Goal: Browse casually

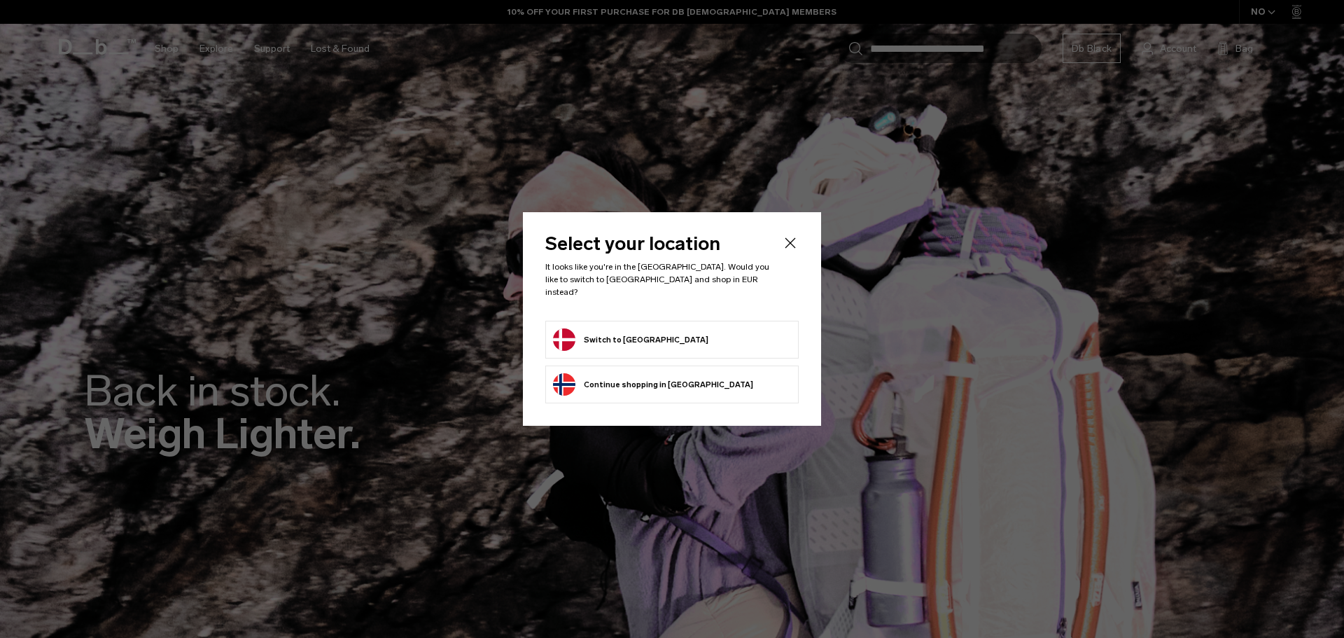
click at [652, 328] on form "Switch to Denmark" at bounding box center [672, 339] width 238 height 22
click at [640, 328] on button "Switch to Denmark" at bounding box center [630, 339] width 155 height 22
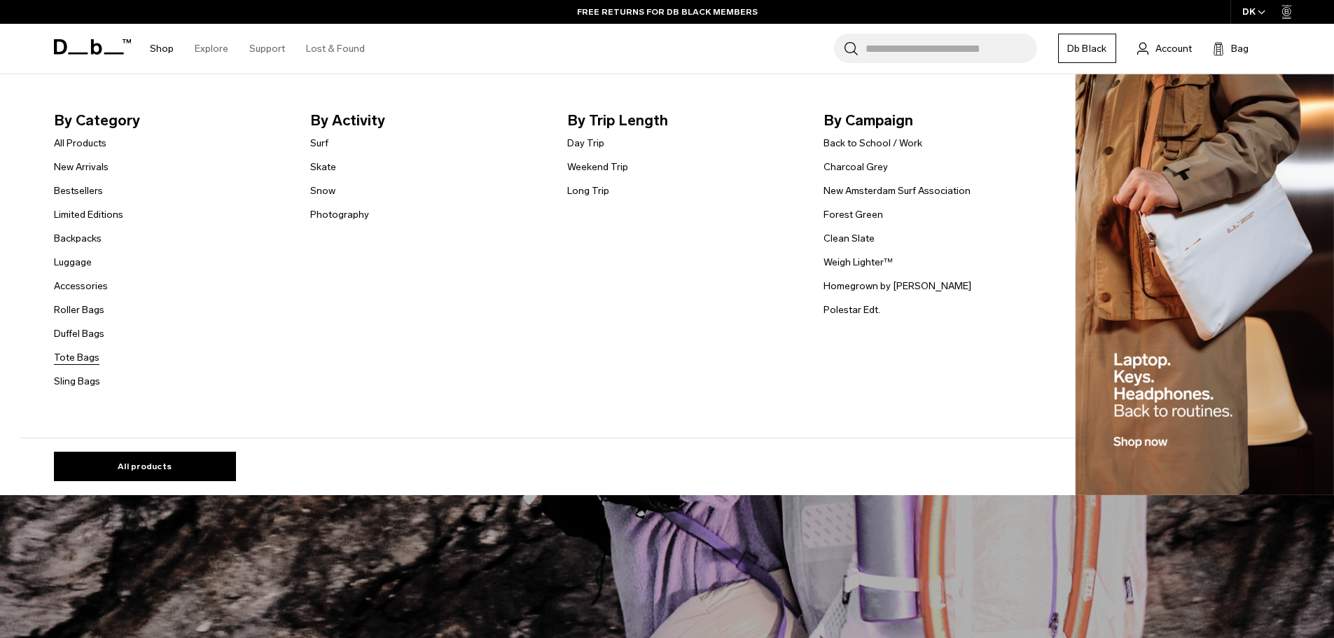
click at [76, 362] on link "Tote Bags" at bounding box center [77, 357] width 46 height 15
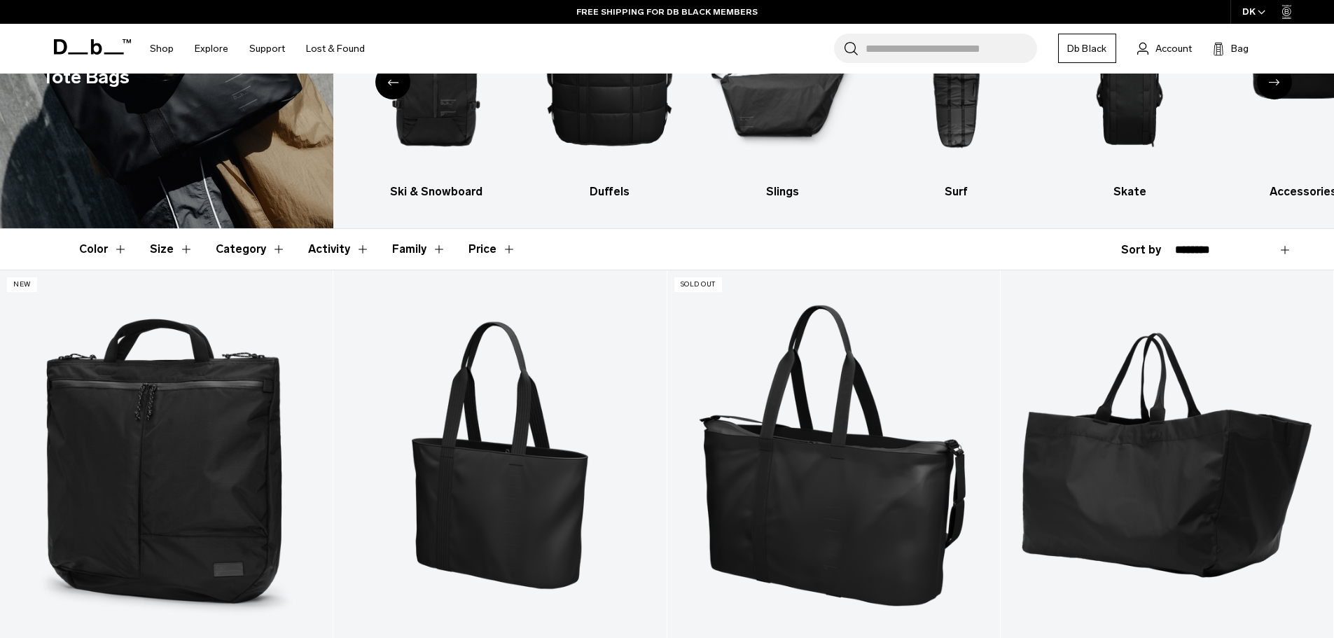
scroll to position [140, 0]
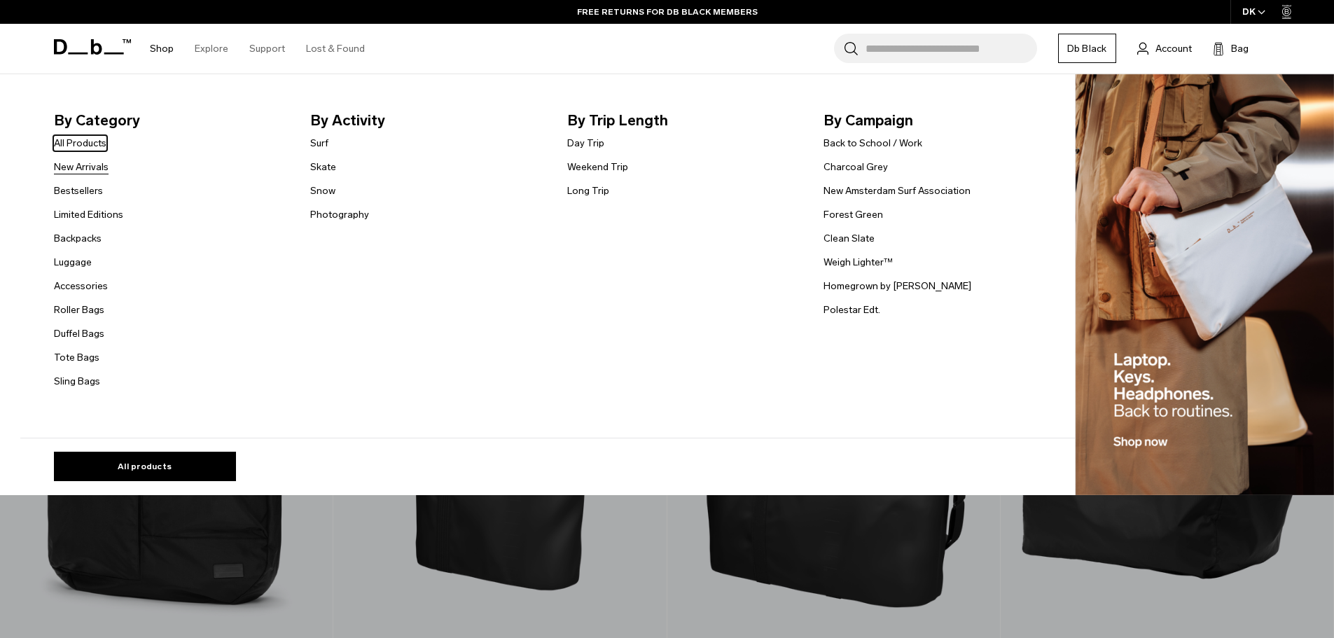
click at [92, 165] on link "New Arrivals" at bounding box center [81, 167] width 55 height 15
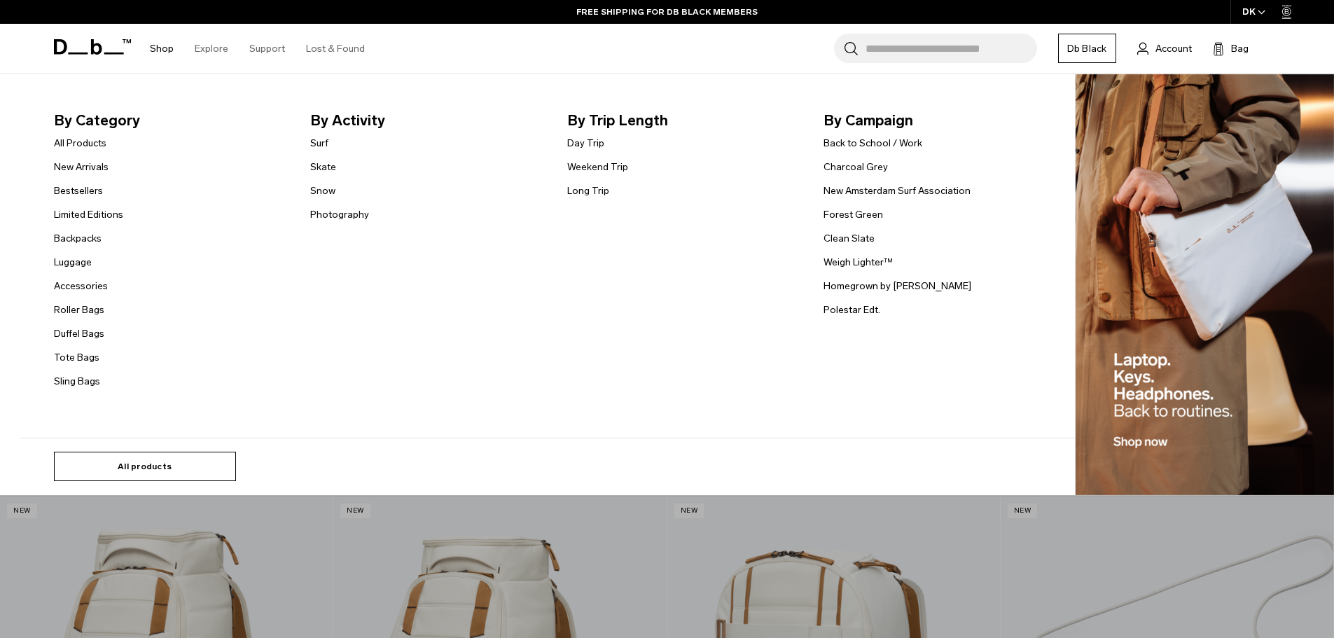
click at [160, 461] on link "All products" at bounding box center [145, 466] width 182 height 29
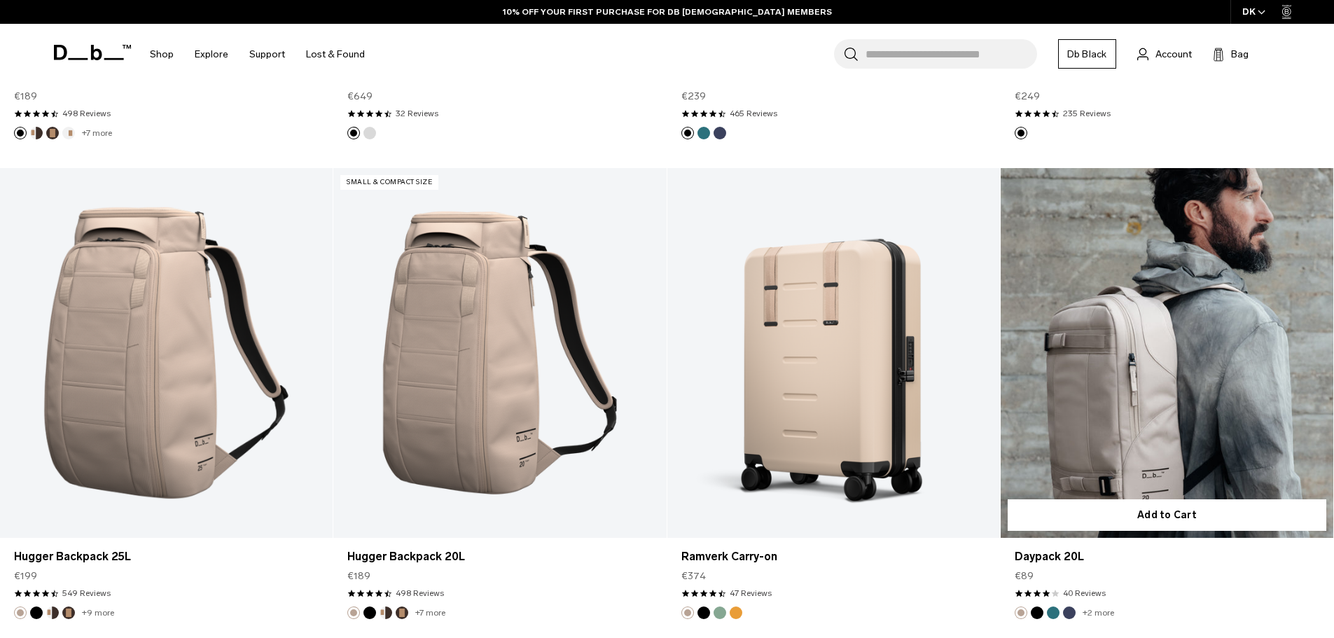
scroll to position [5041, 0]
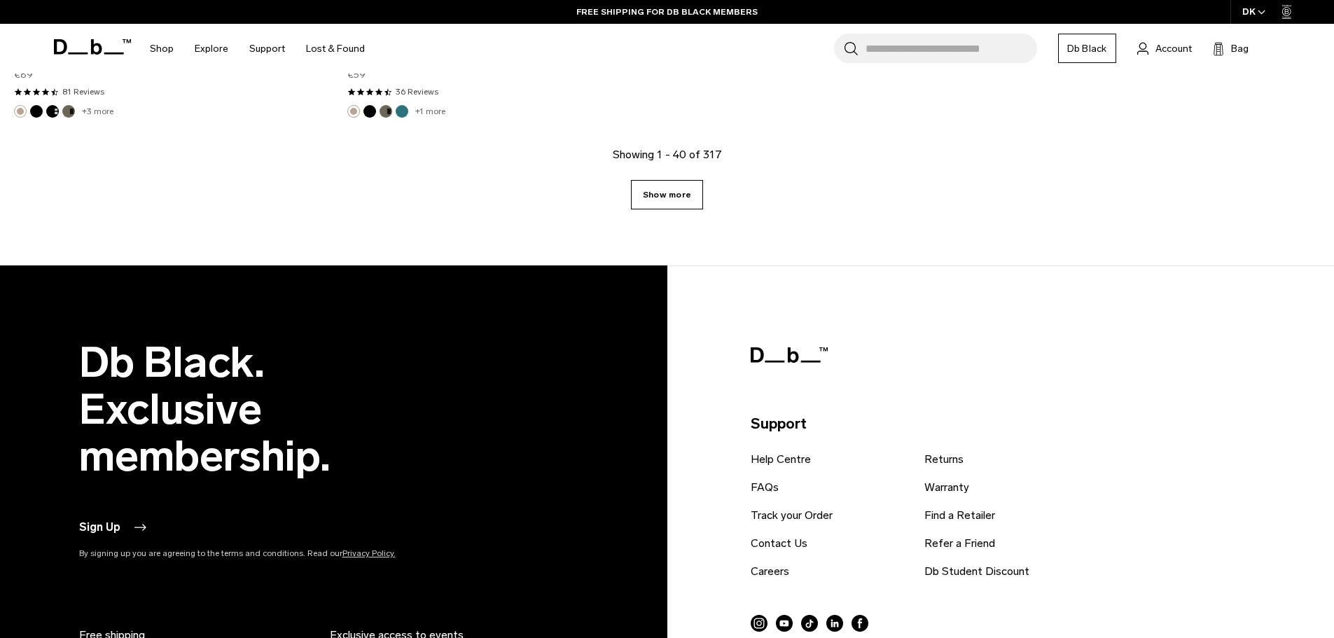
click at [671, 183] on link "Show more" at bounding box center [667, 194] width 72 height 29
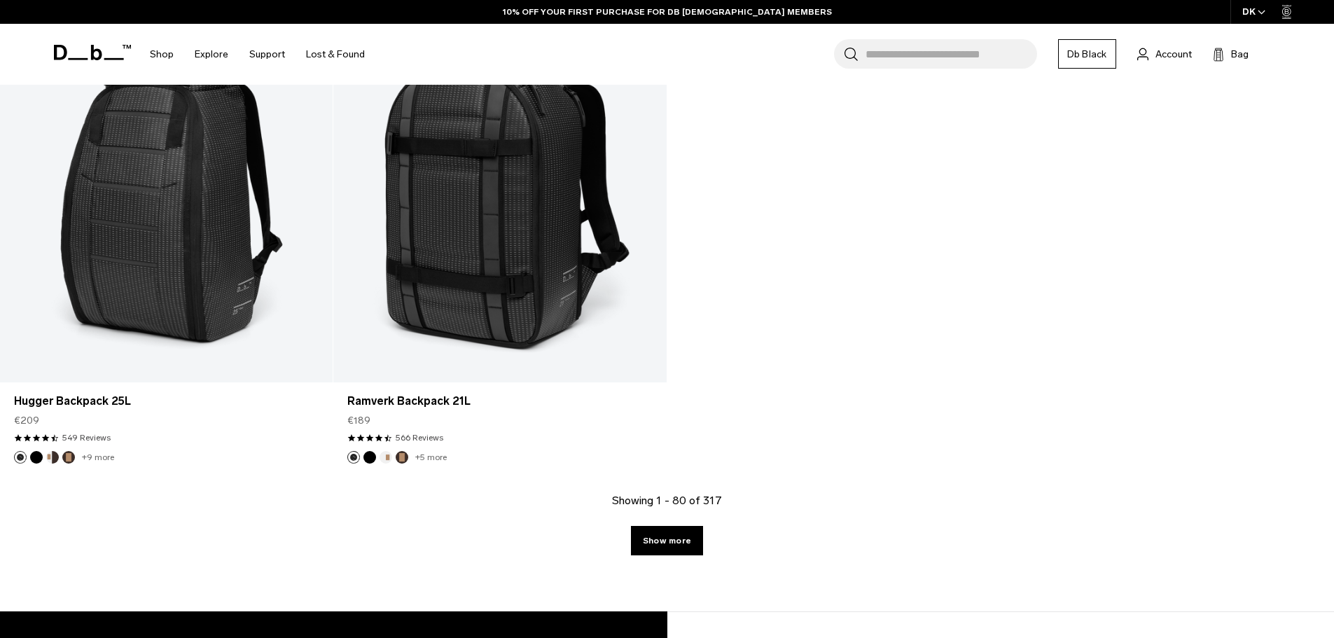
scroll to position [10892, 0]
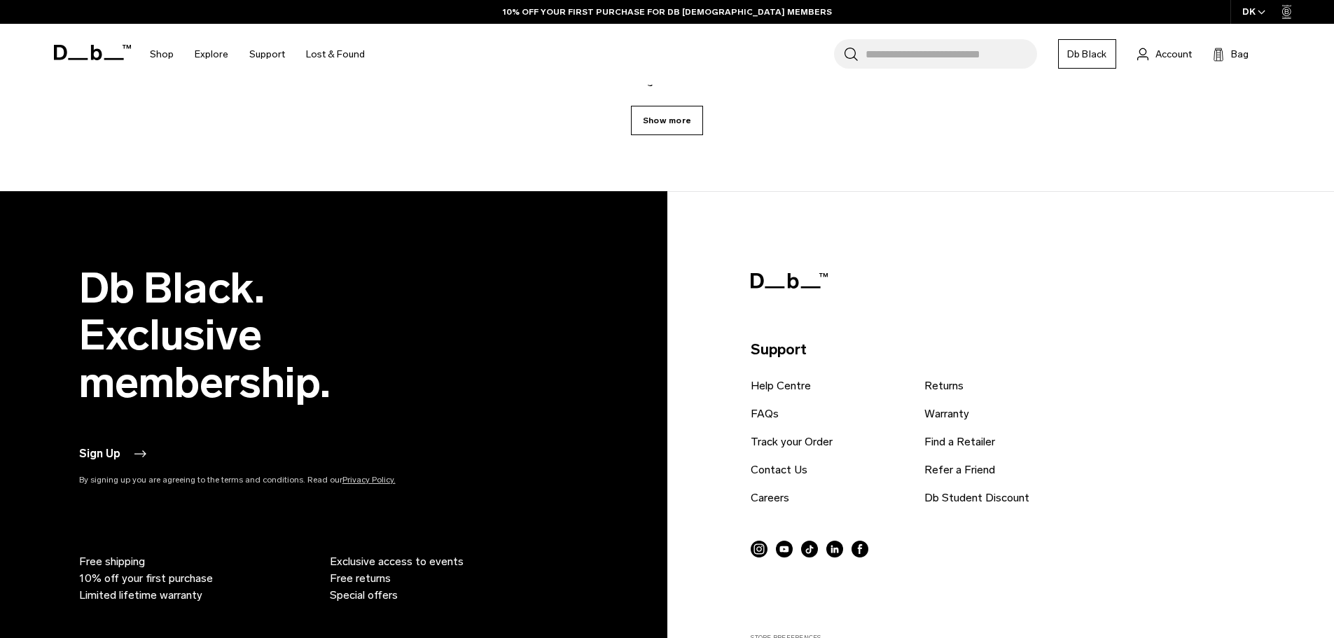
click at [660, 118] on link "Show more" at bounding box center [667, 120] width 72 height 29
